Goal: Communication & Community: Participate in discussion

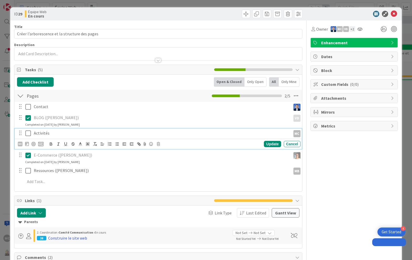
click at [29, 130] on icon at bounding box center [28, 133] width 6 height 6
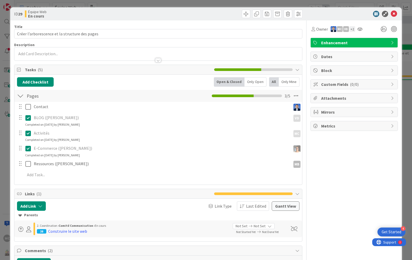
type input "Créer l’arborescence et la structure des pages"
drag, startPoint x: 392, startPoint y: 14, endPoint x: 170, endPoint y: 48, distance: 225.0
click at [392, 14] on icon at bounding box center [394, 14] width 6 height 6
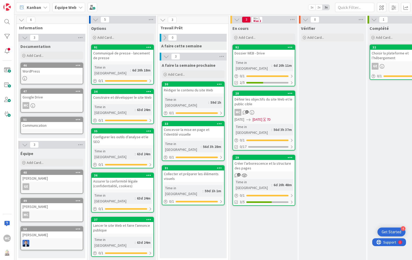
click at [54, 97] on div "Google Drive" at bounding box center [52, 97] width 62 height 7
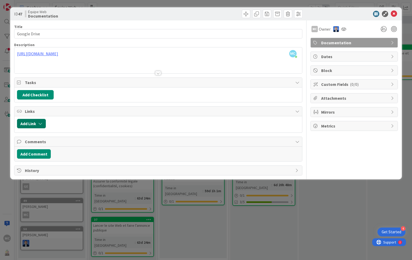
click at [41, 124] on icon "button" at bounding box center [40, 124] width 4 height 4
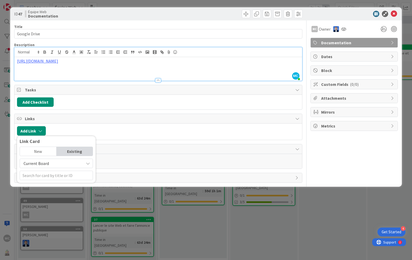
click at [173, 57] on div "[URL][DOMAIN_NAME]" at bounding box center [158, 69] width 288 height 24
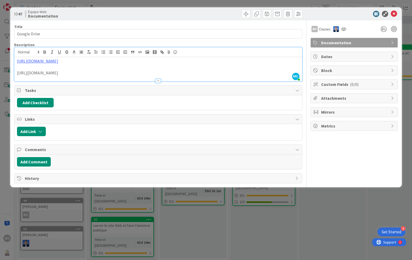
click at [199, 68] on p at bounding box center [158, 67] width 282 height 6
click at [58, 62] on link "[URL][DOMAIN_NAME]" at bounding box center [37, 60] width 41 height 5
click at [94, 73] on link "[URL][DOMAIN_NAME]" at bounding box center [78, 71] width 36 height 7
click at [202, 67] on p at bounding box center [158, 67] width 282 height 6
click at [325, 150] on div "MC Owner Documentation Dates Block Custom Fields ( 0/0 ) Attachments Mirrors Me…" at bounding box center [354, 101] width 87 height 163
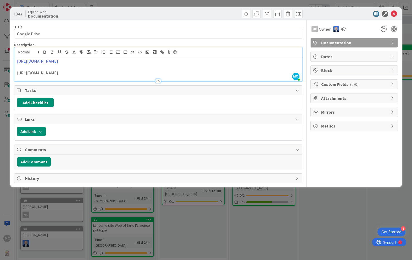
click at [325, 150] on div "MC Owner Documentation Dates Block Custom Fields ( 0/0 ) Attachments Mirrors Me…" at bounding box center [354, 101] width 87 height 163
click at [395, 13] on icon at bounding box center [394, 14] width 6 height 6
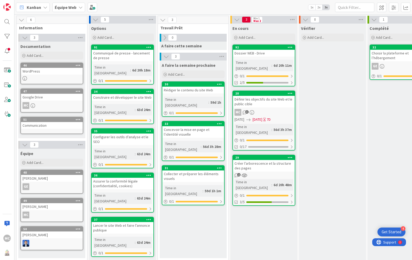
click at [50, 102] on div "47 Google Drive MC" at bounding box center [51, 101] width 63 height 24
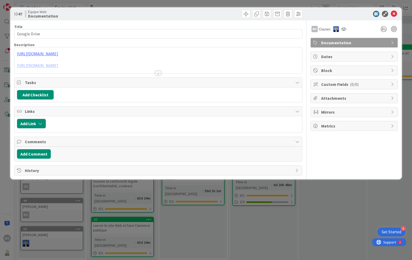
click at [159, 74] on div at bounding box center [158, 73] width 6 height 4
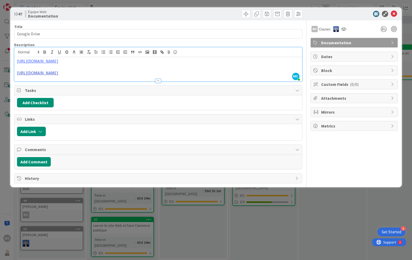
click at [58, 73] on link "[URL][DOMAIN_NAME]" at bounding box center [37, 72] width 41 height 5
click at [103, 83] on link "[URL][DOMAIN_NAME]" at bounding box center [86, 83] width 36 height 7
click at [213, 71] on p "[URL][DOMAIN_NAME]" at bounding box center [158, 73] width 282 height 6
drag, startPoint x: 201, startPoint y: 73, endPoint x: 5, endPoint y: 70, distance: 195.7
click at [14, 70] on div "[URL][DOMAIN_NAME] [URL][DOMAIN_NAME]" at bounding box center [158, 69] width 288 height 24
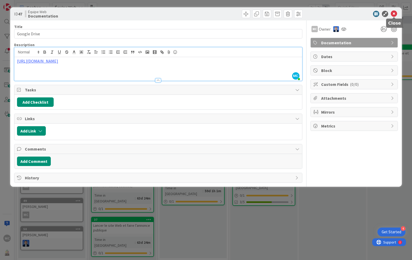
click at [393, 14] on icon at bounding box center [394, 14] width 6 height 6
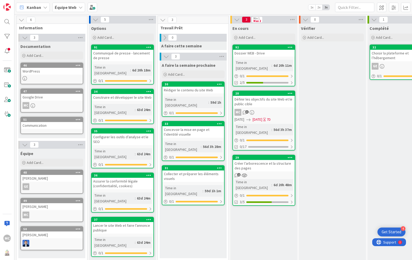
click at [293, 54] on div "Dossier WEB - Drive" at bounding box center [264, 53] width 62 height 7
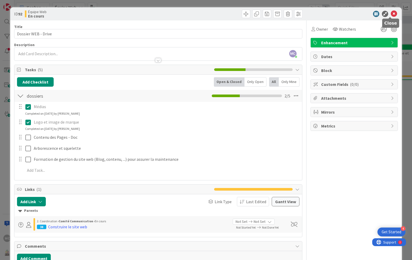
click at [391, 14] on icon at bounding box center [394, 14] width 6 height 6
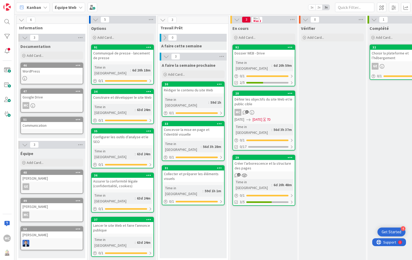
click at [285, 54] on div "Dossier WEB - Drive" at bounding box center [264, 53] width 62 height 7
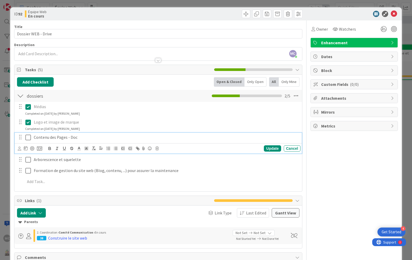
click at [26, 137] on icon at bounding box center [28, 137] width 6 height 6
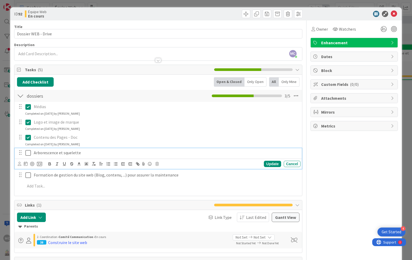
click at [29, 152] on icon at bounding box center [28, 153] width 6 height 6
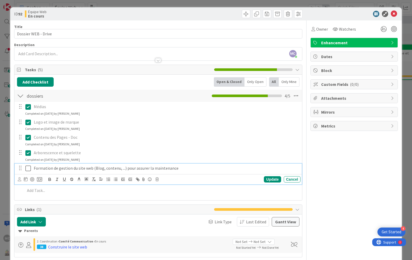
click at [34, 168] on p "Formation de gestion du site web (Blog, contenu, ...) pour assurer la maintenan…" at bounding box center [166, 168] width 265 height 6
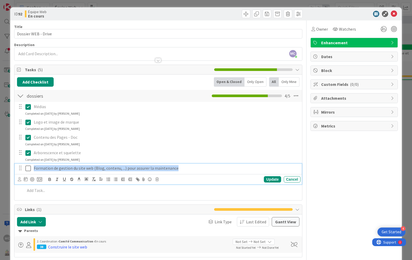
drag, startPoint x: 34, startPoint y: 168, endPoint x: 179, endPoint y: 169, distance: 145.6
click at [179, 169] on p "Formation de gestion du site web (Blog, contenu, ...) pour assurer la maintenan…" at bounding box center [166, 168] width 265 height 6
copy p "Formation de gestion du site web (Blog, contenu, ...) pour assurer la maintenan…"
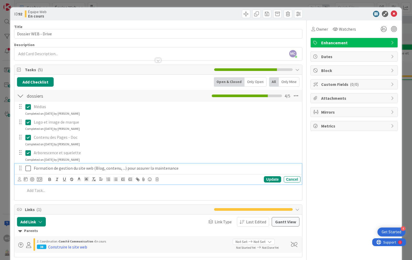
click at [182, 141] on div "Contenu des Pages - Doc" at bounding box center [166, 137] width 269 height 9
click at [29, 167] on icon at bounding box center [28, 168] width 6 height 6
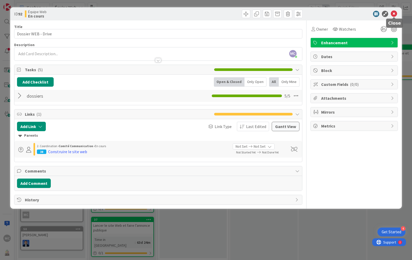
click at [396, 14] on icon at bounding box center [394, 14] width 6 height 6
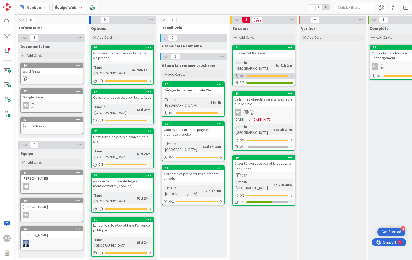
click at [273, 73] on div "0 / 1" at bounding box center [264, 76] width 62 height 7
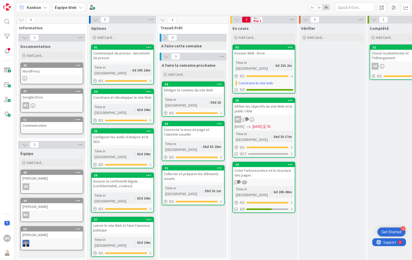
click at [313, 84] on div "Vérifier Add Card..." at bounding box center [332, 143] width 67 height 238
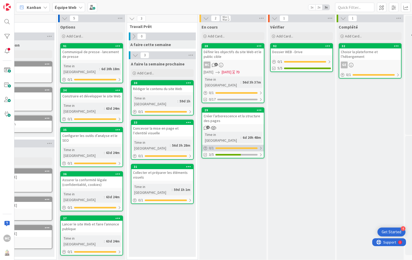
scroll to position [0, 31]
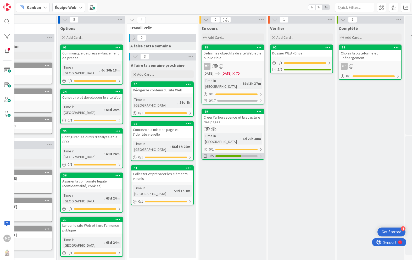
click at [245, 153] on div "3/5" at bounding box center [233, 156] width 62 height 7
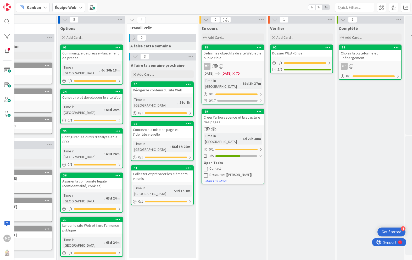
scroll to position [4, 31]
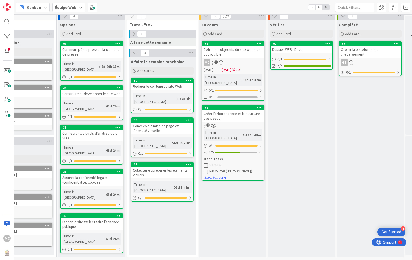
drag, startPoint x: 243, startPoint y: 191, endPoint x: 240, endPoint y: 189, distance: 3.4
click at [243, 191] on div "En cours Add Card... 28 Définir les objectifs du site Web et le public cible MC…" at bounding box center [233, 139] width 67 height 238
click at [227, 94] on div "0/17" at bounding box center [233, 97] width 62 height 7
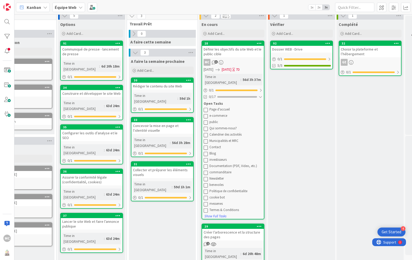
click at [241, 54] on div "Définir les objectifs du site Web et le public cible" at bounding box center [233, 52] width 62 height 12
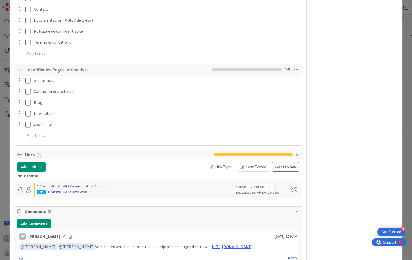
scroll to position [335, 0]
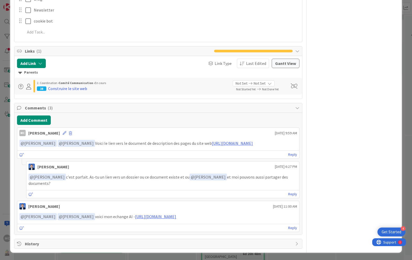
click at [48, 195] on div "Reply" at bounding box center [162, 194] width 273 height 8
click at [59, 194] on div "Reply" at bounding box center [162, 194] width 273 height 8
click at [288, 194] on link "Reply" at bounding box center [292, 194] width 9 height 7
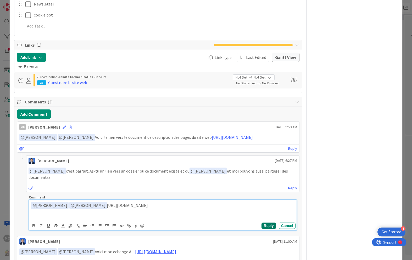
click at [268, 229] on button "Reply" at bounding box center [269, 226] width 15 height 6
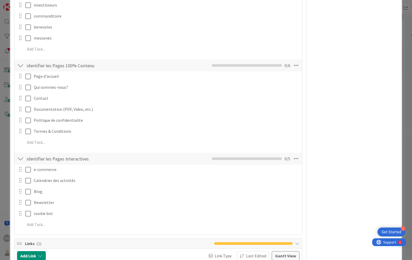
scroll to position [0, 0]
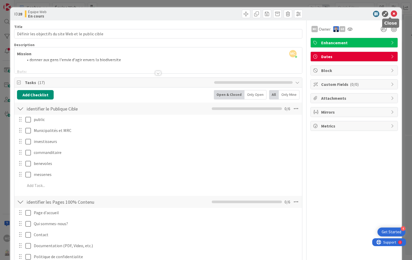
click at [392, 14] on icon at bounding box center [394, 14] width 6 height 6
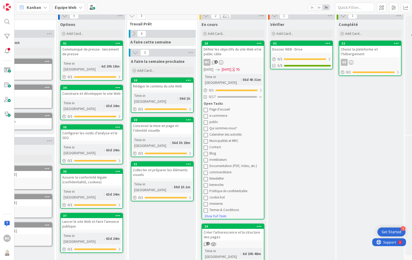
click at [223, 76] on div "Time in [GEOGRAPHIC_DATA]" at bounding box center [222, 80] width 37 height 12
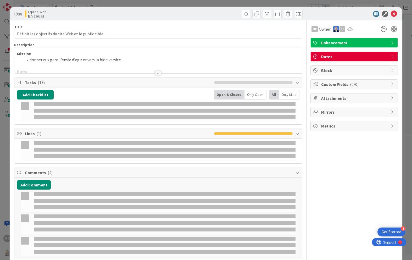
click at [391, 15] on icon at bounding box center [394, 14] width 6 height 6
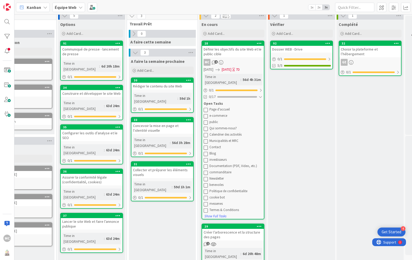
click at [391, 14] on div "Kanban Équipe Web 1x 2x 3x" at bounding box center [213, 7] width 398 height 14
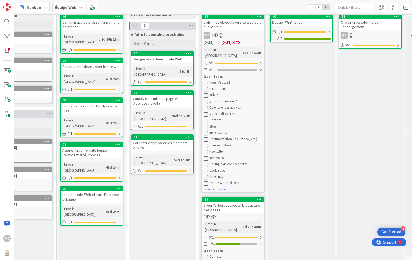
scroll to position [42, 31]
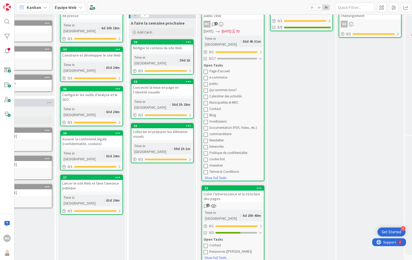
click at [206, 204] on icon "2" at bounding box center [206, 206] width 4 height 4
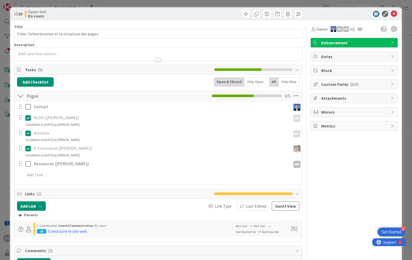
type input "Créer l’arborescence et la structure des pages"
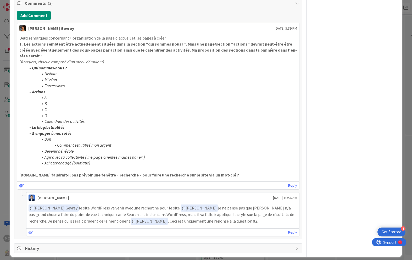
scroll to position [252, 0]
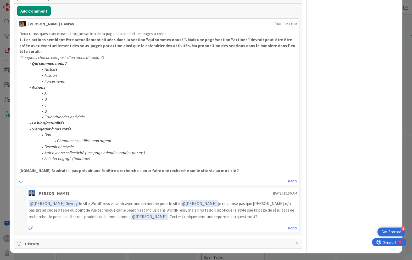
click at [294, 227] on div "Reply" at bounding box center [162, 228] width 273 height 8
click at [291, 227] on link "Reply" at bounding box center [292, 228] width 9 height 7
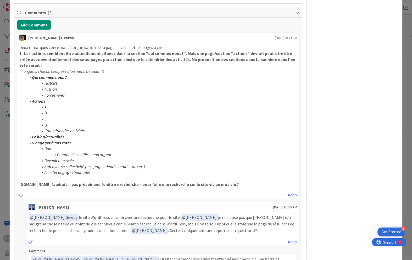
scroll to position [293, 0]
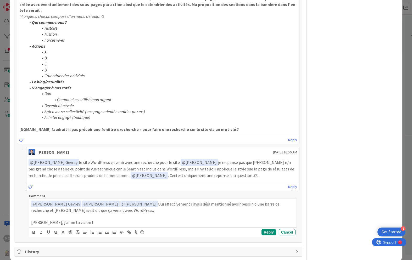
click at [72, 223] on p "[PERSON_NAME], j'aime ta vision !" at bounding box center [162, 222] width 263 height 6
click at [140, 224] on p "[PERSON_NAME], j'aime ta vision pour la page action / calendrier !" at bounding box center [162, 222] width 263 height 6
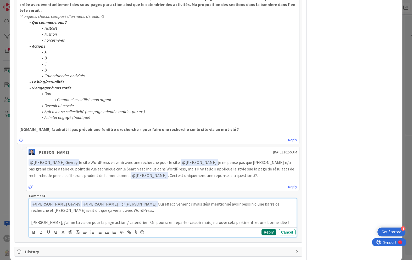
click at [265, 230] on button "Reply" at bounding box center [269, 232] width 15 height 6
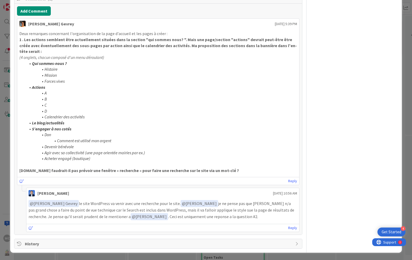
type input "Créer l’arborescence et la structure des pages"
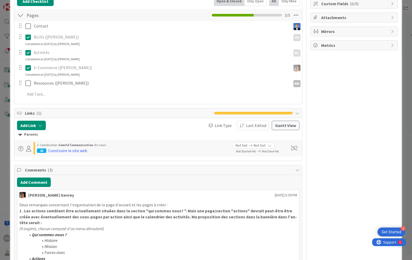
scroll to position [0, 0]
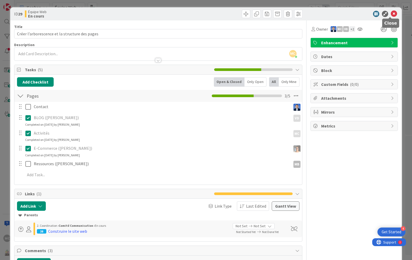
click at [392, 13] on icon at bounding box center [394, 14] width 6 height 6
